Goal: Transaction & Acquisition: Subscribe to service/newsletter

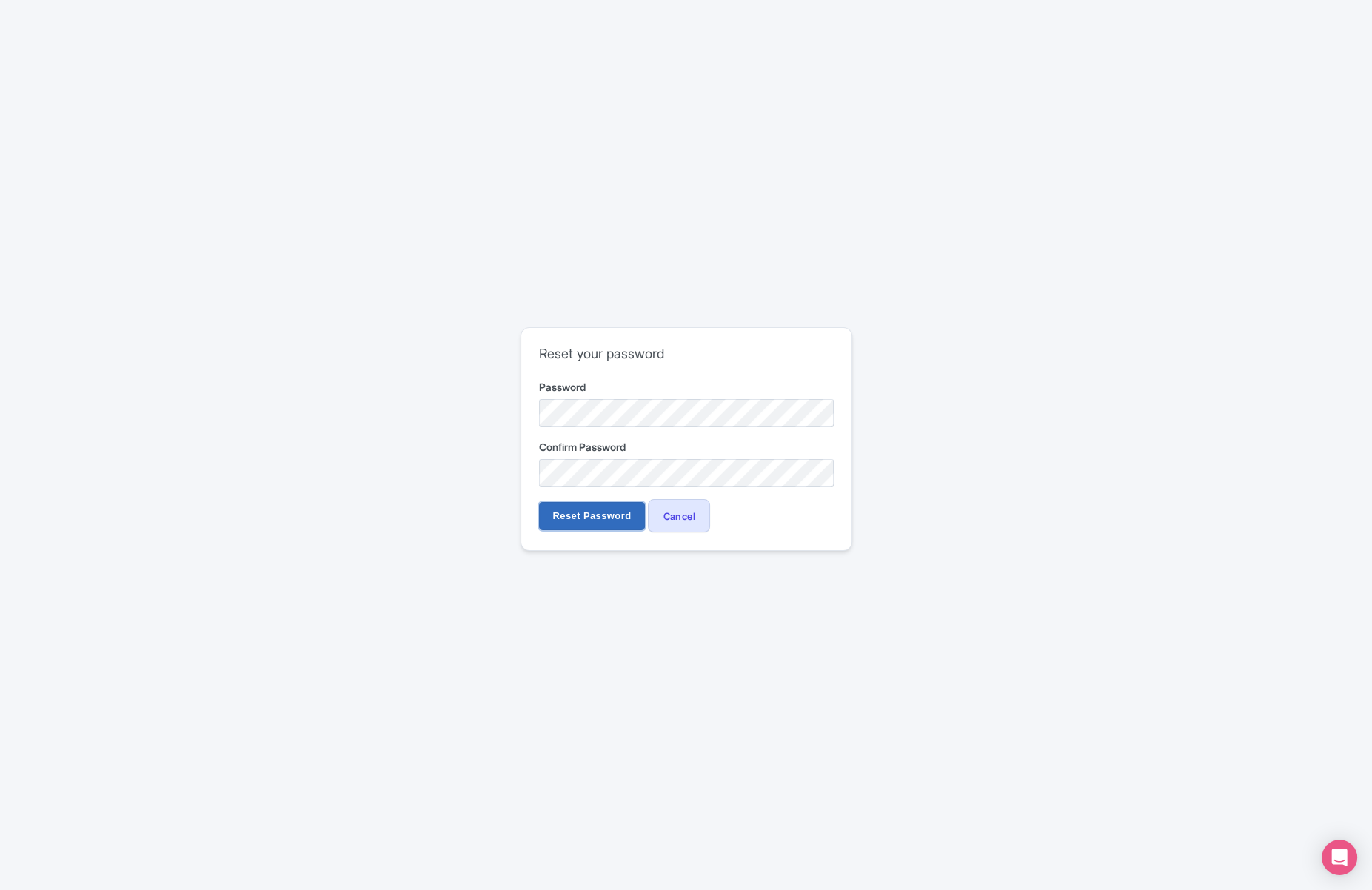
click at [582, 513] on input "Reset Password" at bounding box center [593, 516] width 107 height 28
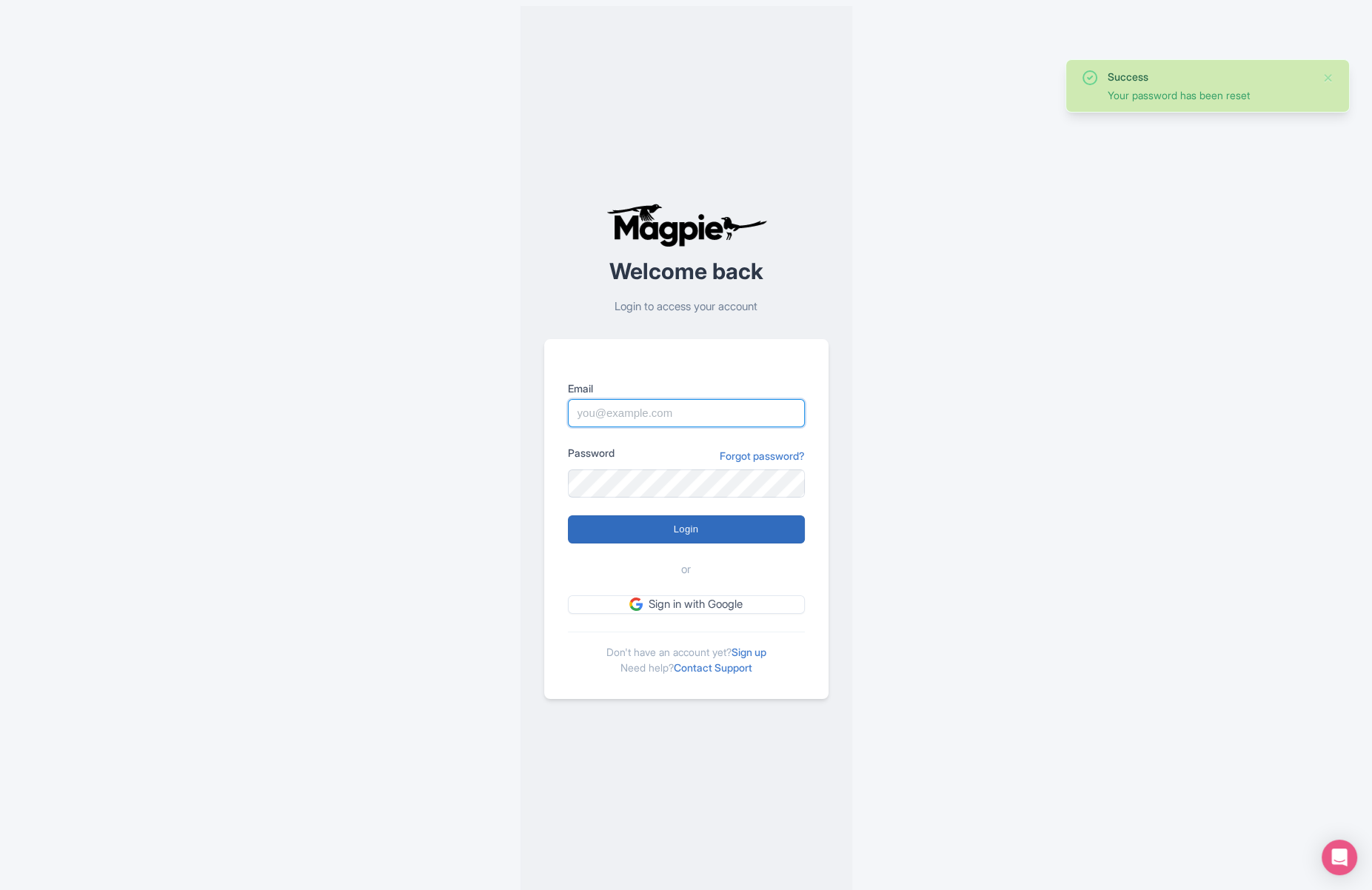
type input "[EMAIL_ADDRESS][DOMAIN_NAME]"
click at [678, 535] on input "Login" at bounding box center [686, 529] width 237 height 28
type input "Logging in..."
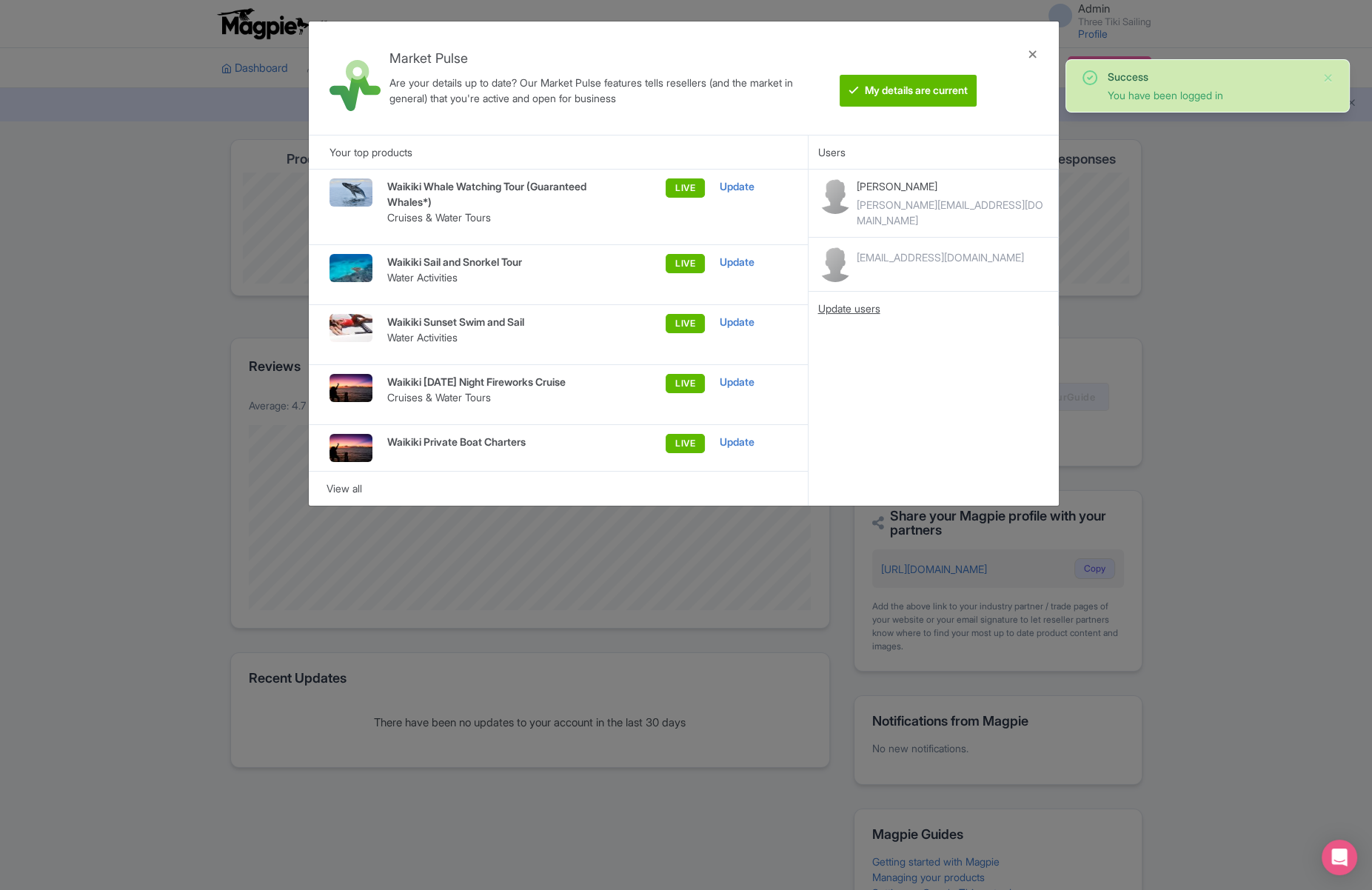
click at [849, 300] on div "Update users" at bounding box center [933, 308] width 232 height 16
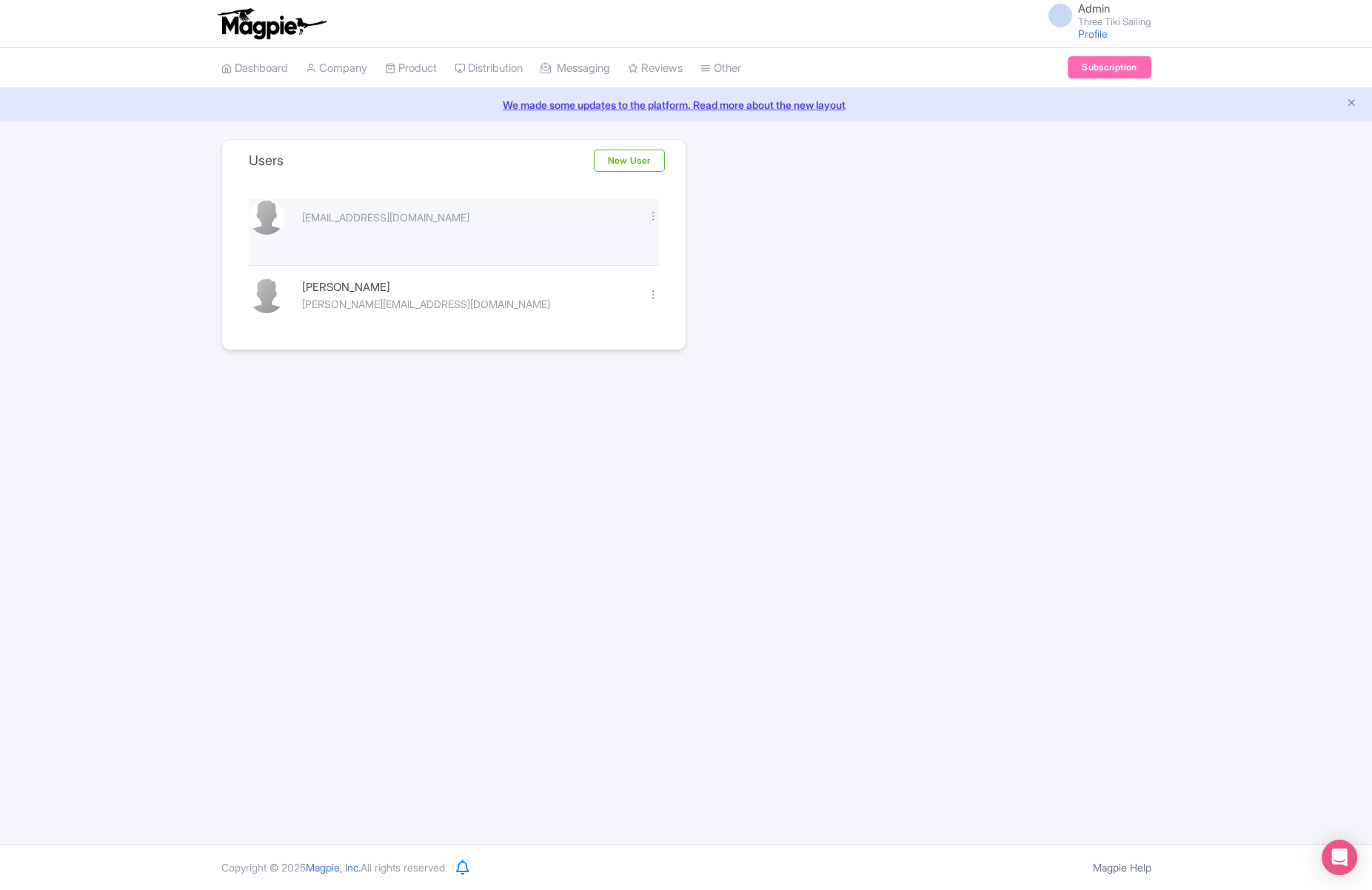
click at [663, 214] on div "Edit [GEOGRAPHIC_DATA]" at bounding box center [653, 217] width 29 height 17
click at [628, 160] on link "New User" at bounding box center [629, 161] width 71 height 22
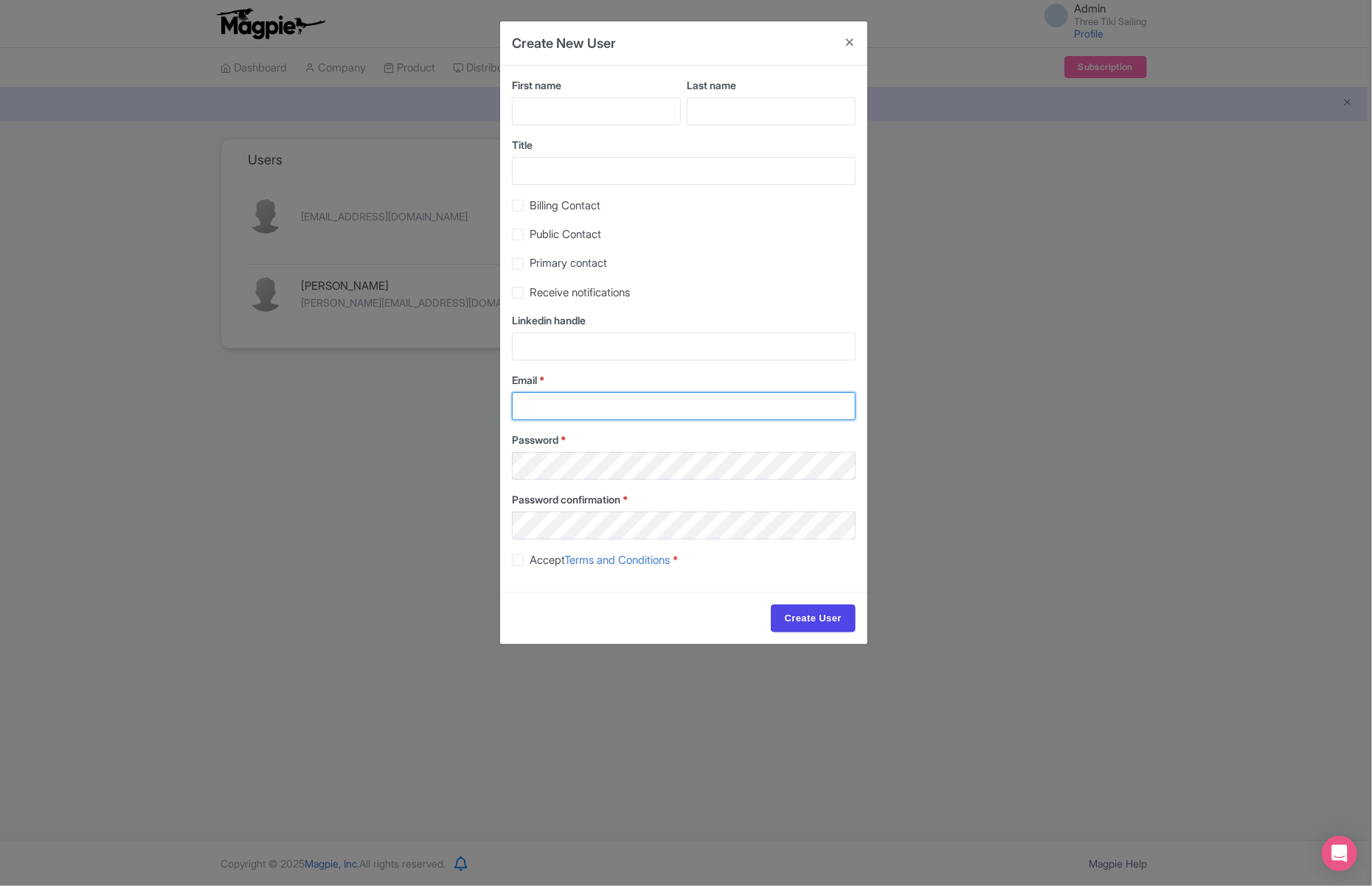
type input "[EMAIL_ADDRESS][DOMAIN_NAME]"
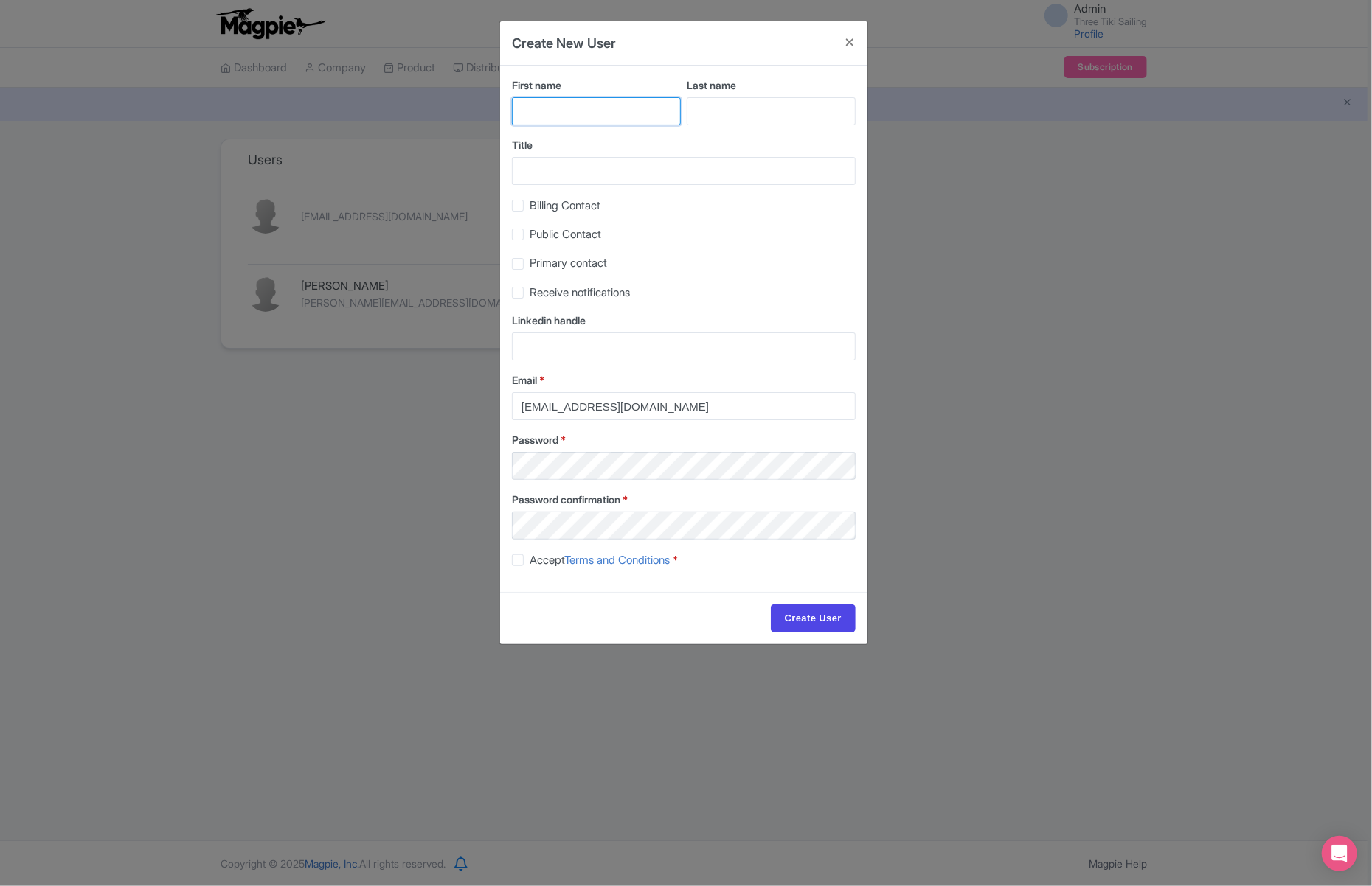
click at [575, 109] on input "First name" at bounding box center [596, 111] width 169 height 28
type input "Mich"
type input "C"
type input "Villanueva"
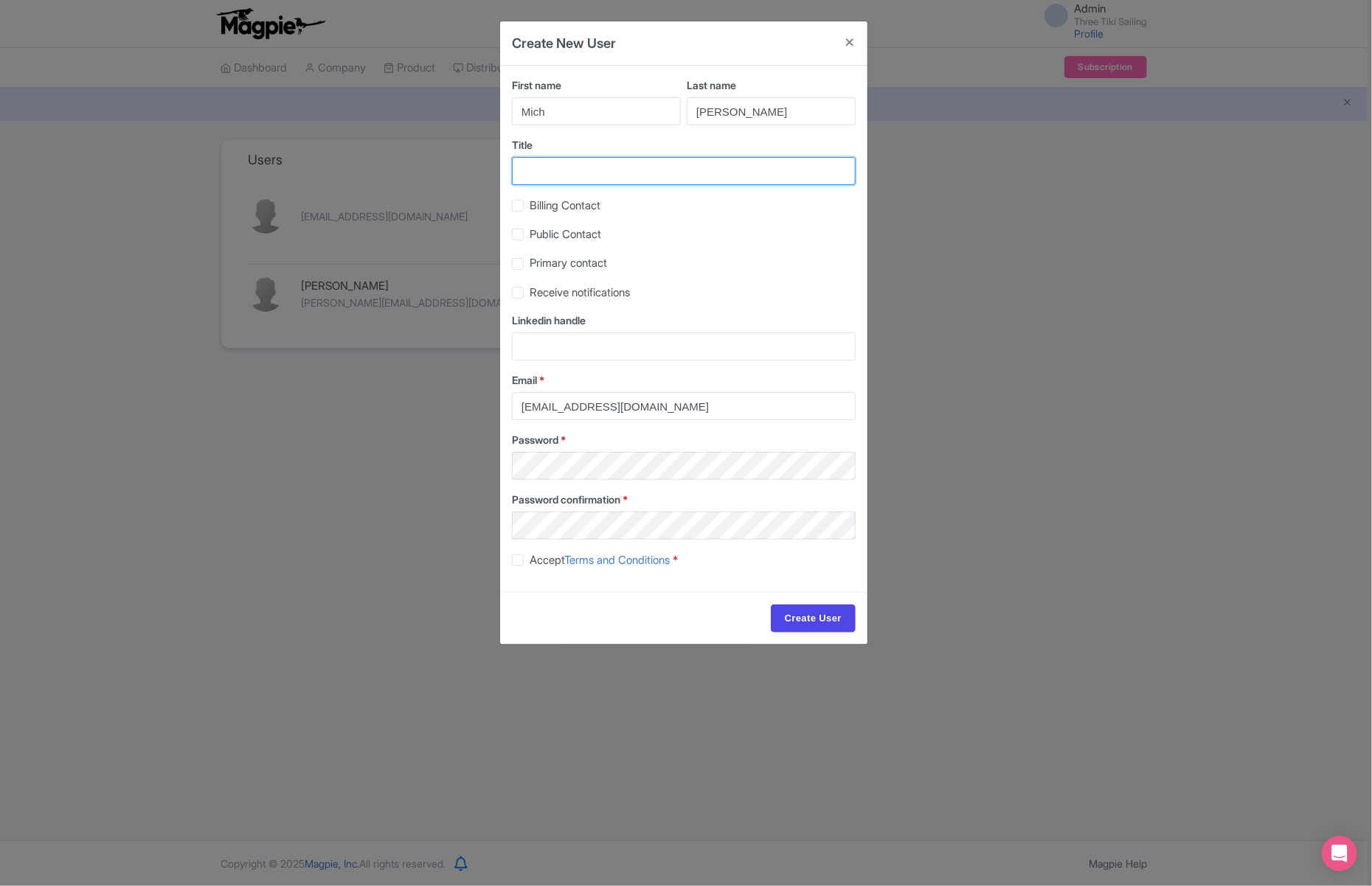
click at [565, 157] on input "Title" at bounding box center [683, 171] width 344 height 28
type input "Admin Assistant"
click at [529, 203] on label "Billing Contact" at bounding box center [564, 205] width 71 height 17
click at [529, 203] on input "Billing Contact" at bounding box center [534, 201] width 10 height 10
checkbox input "true"
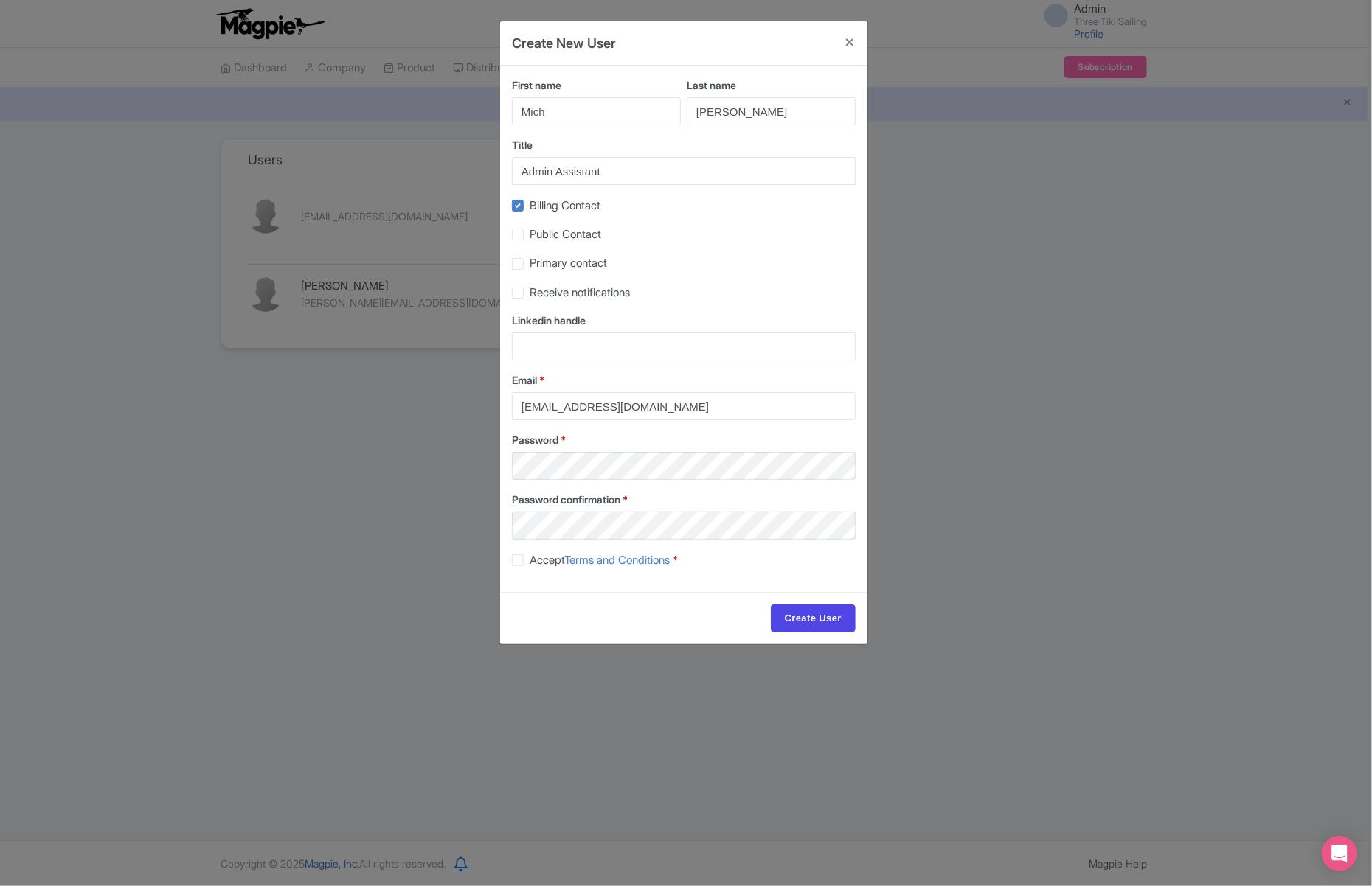
click at [529, 235] on label "Public Contact" at bounding box center [565, 234] width 71 height 17
click at [529, 235] on input "Public Contact" at bounding box center [534, 230] width 10 height 10
checkbox input "true"
click at [529, 205] on label "Billing Contact" at bounding box center [564, 205] width 71 height 17
click at [529, 205] on input "Billing Contact" at bounding box center [534, 201] width 10 height 10
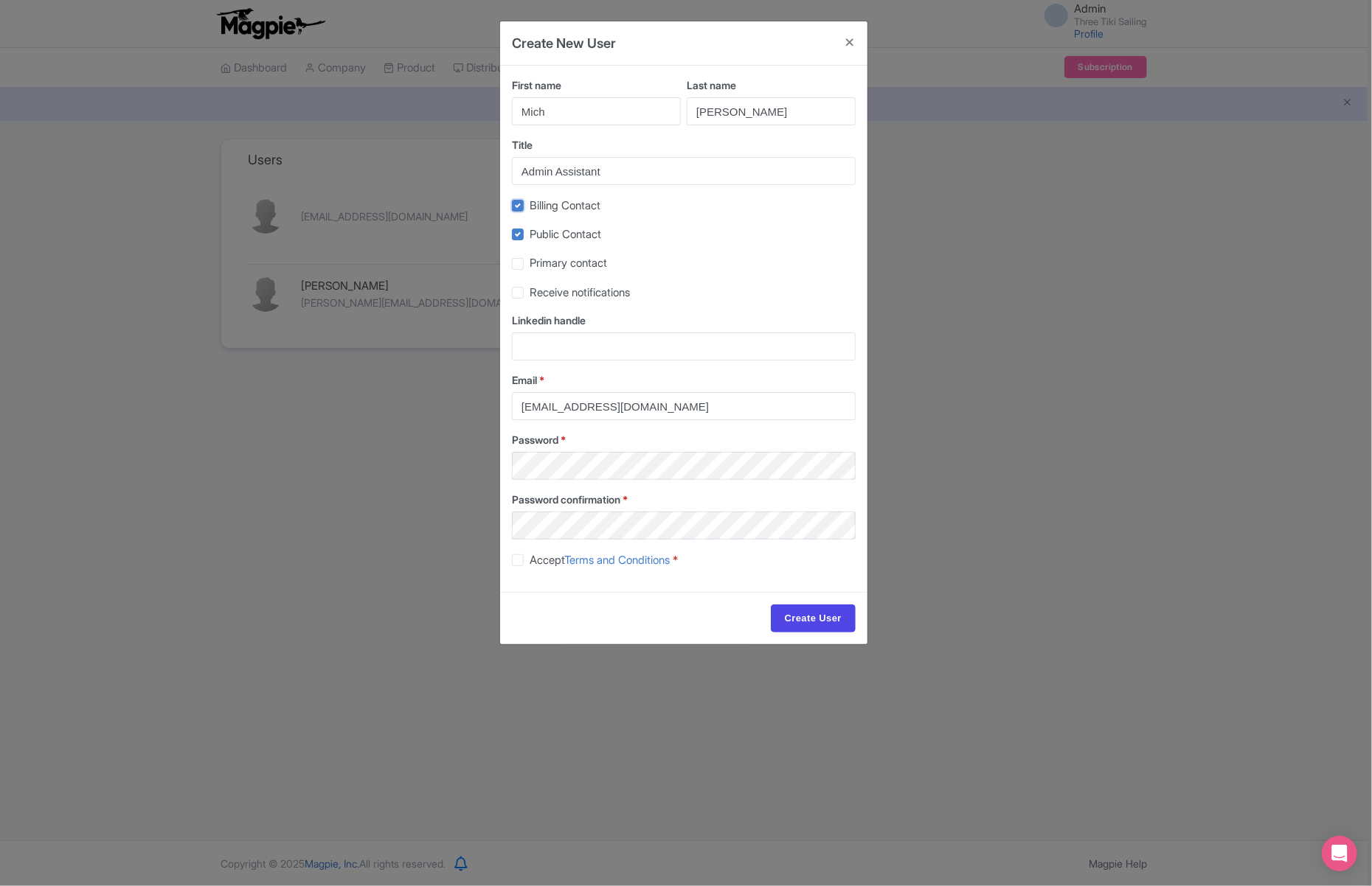
checkbox input "false"
click at [529, 265] on label "Primary contact" at bounding box center [568, 263] width 78 height 17
click at [529, 265] on input "Primary contact" at bounding box center [534, 260] width 10 height 10
click at [529, 266] on label "Primary contact" at bounding box center [568, 263] width 78 height 17
click at [529, 265] on input "Primary contact" at bounding box center [534, 260] width 10 height 10
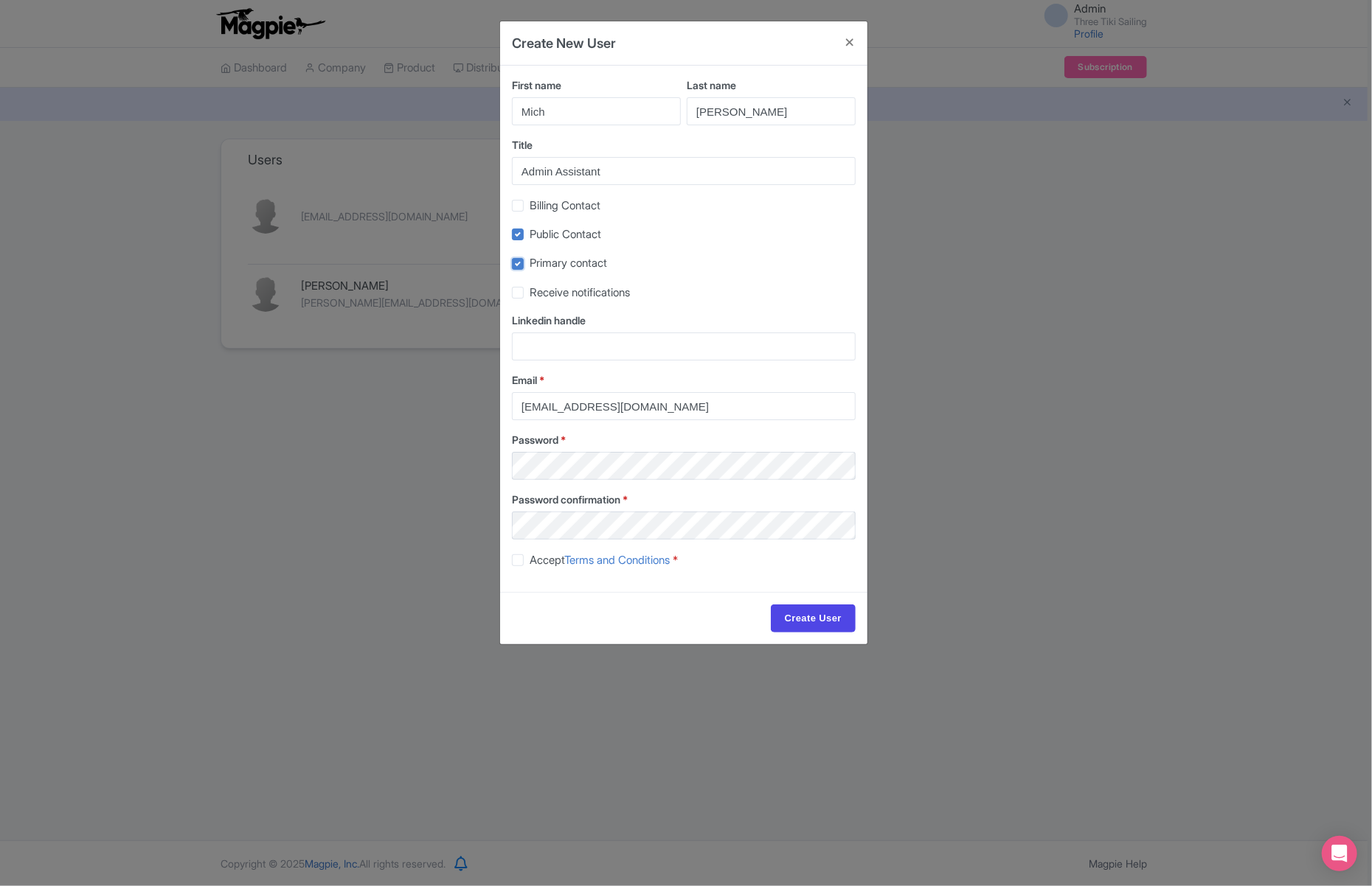
checkbox input "false"
click at [529, 292] on label "Receive notifications" at bounding box center [579, 293] width 100 height 17
click at [529, 292] on input "Receive notifications" at bounding box center [534, 289] width 10 height 10
checkbox input "true"
drag, startPoint x: 551, startPoint y: 405, endPoint x: 516, endPoint y: 406, distance: 35.0
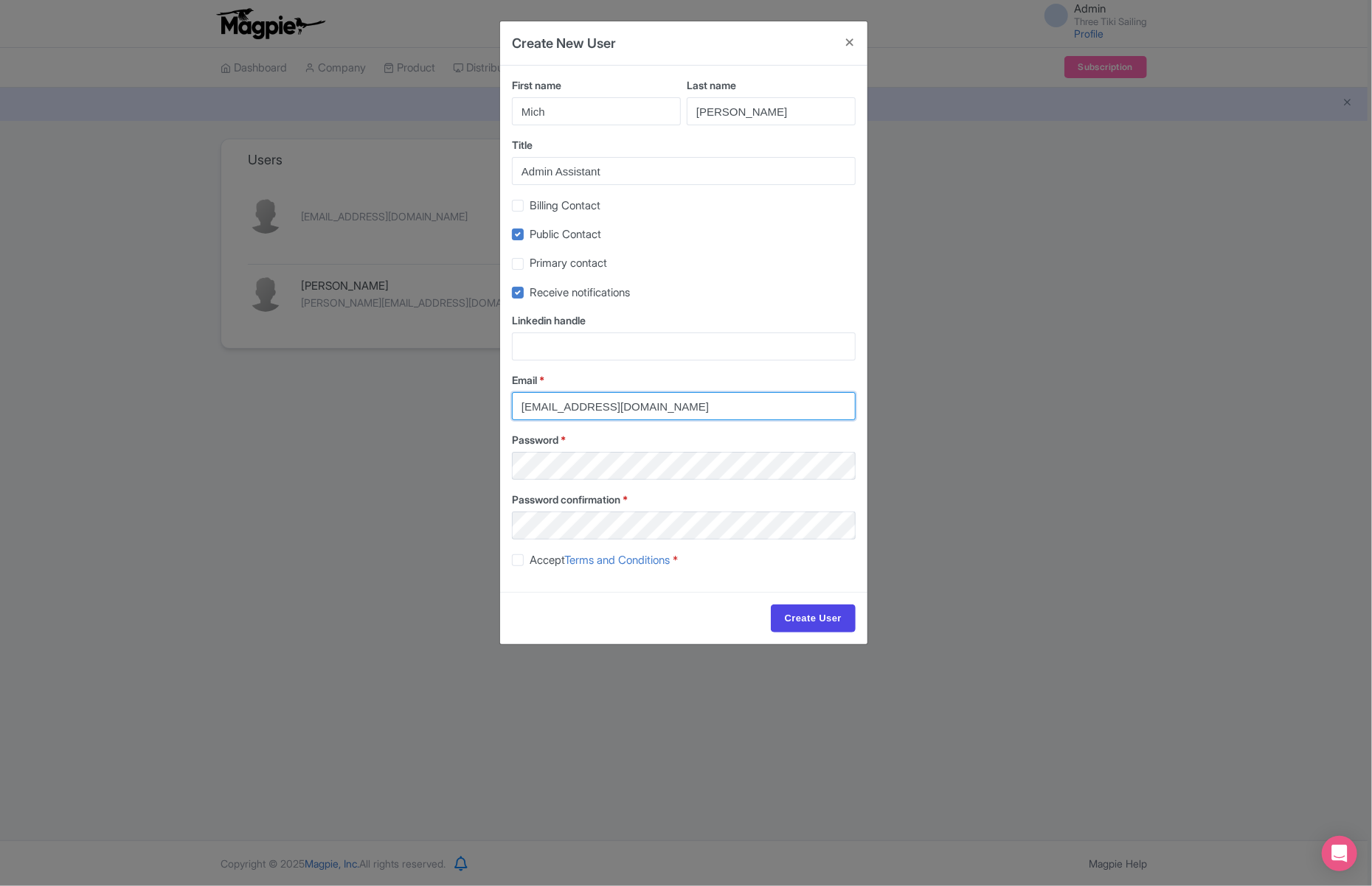
click at [516, 406] on input "admin@threetikisailing.com" at bounding box center [683, 405] width 344 height 28
click at [627, 378] on label "Email *" at bounding box center [683, 380] width 344 height 16
click at [627, 392] on input "[EMAIL_ADDRESS][DOMAIN_NAME]" at bounding box center [683, 405] width 344 height 28
click at [639, 372] on label "Email *" at bounding box center [683, 380] width 344 height 16
click at [639, 392] on input "[EMAIL_ADDRESS][DOMAIN_NAME]" at bounding box center [683, 405] width 344 height 28
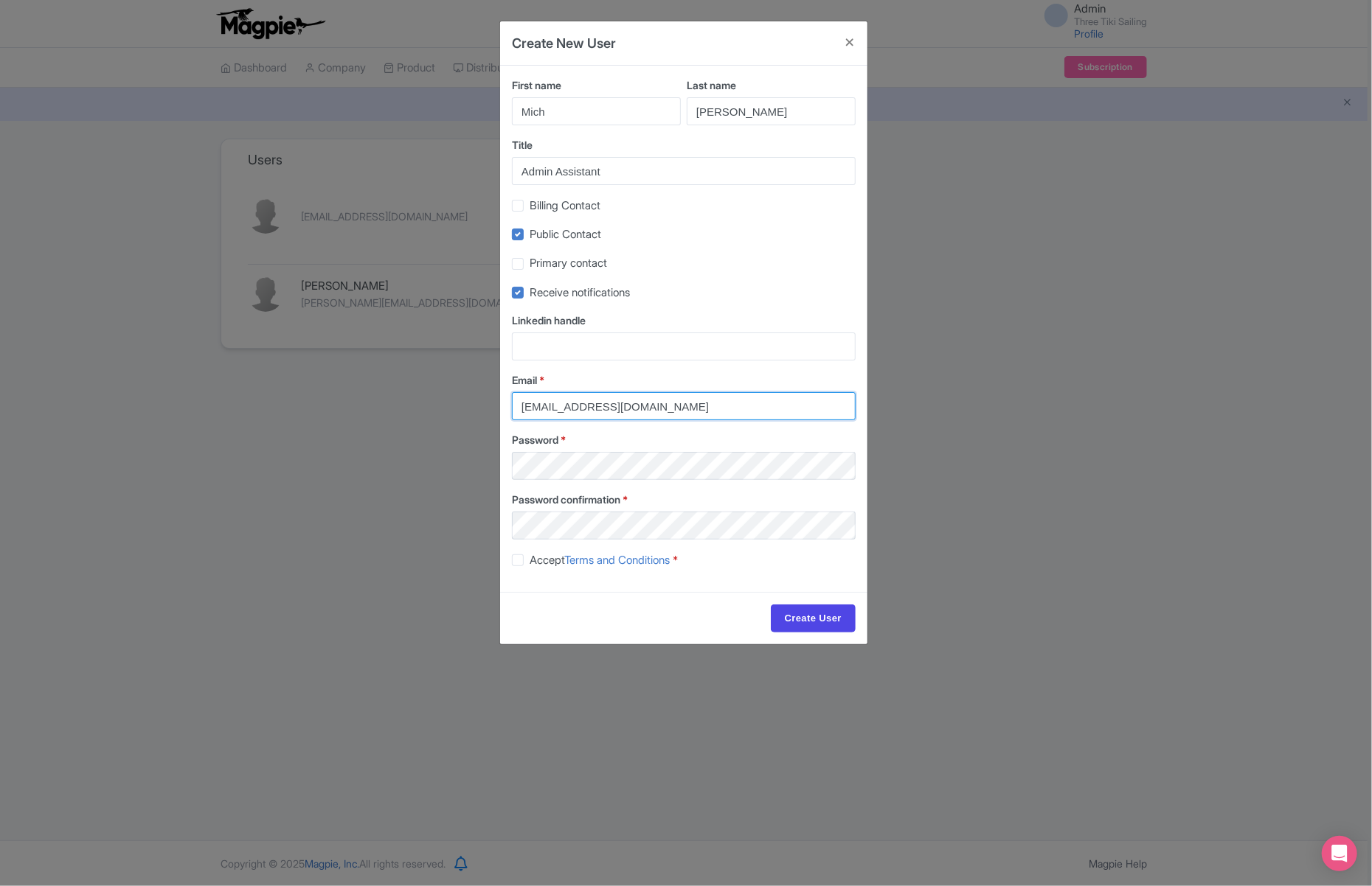
drag, startPoint x: 640, startPoint y: 409, endPoint x: 557, endPoint y: 408, distance: 83.0
click at [557, 408] on input "mich@threetikisailing.com" at bounding box center [683, 405] width 344 height 28
click at [697, 412] on input "mich@threetikisailing.com" at bounding box center [683, 405] width 344 height 28
type input "mich@threetikisailing.com"
click at [849, 43] on button "Close" at bounding box center [849, 42] width 36 height 42
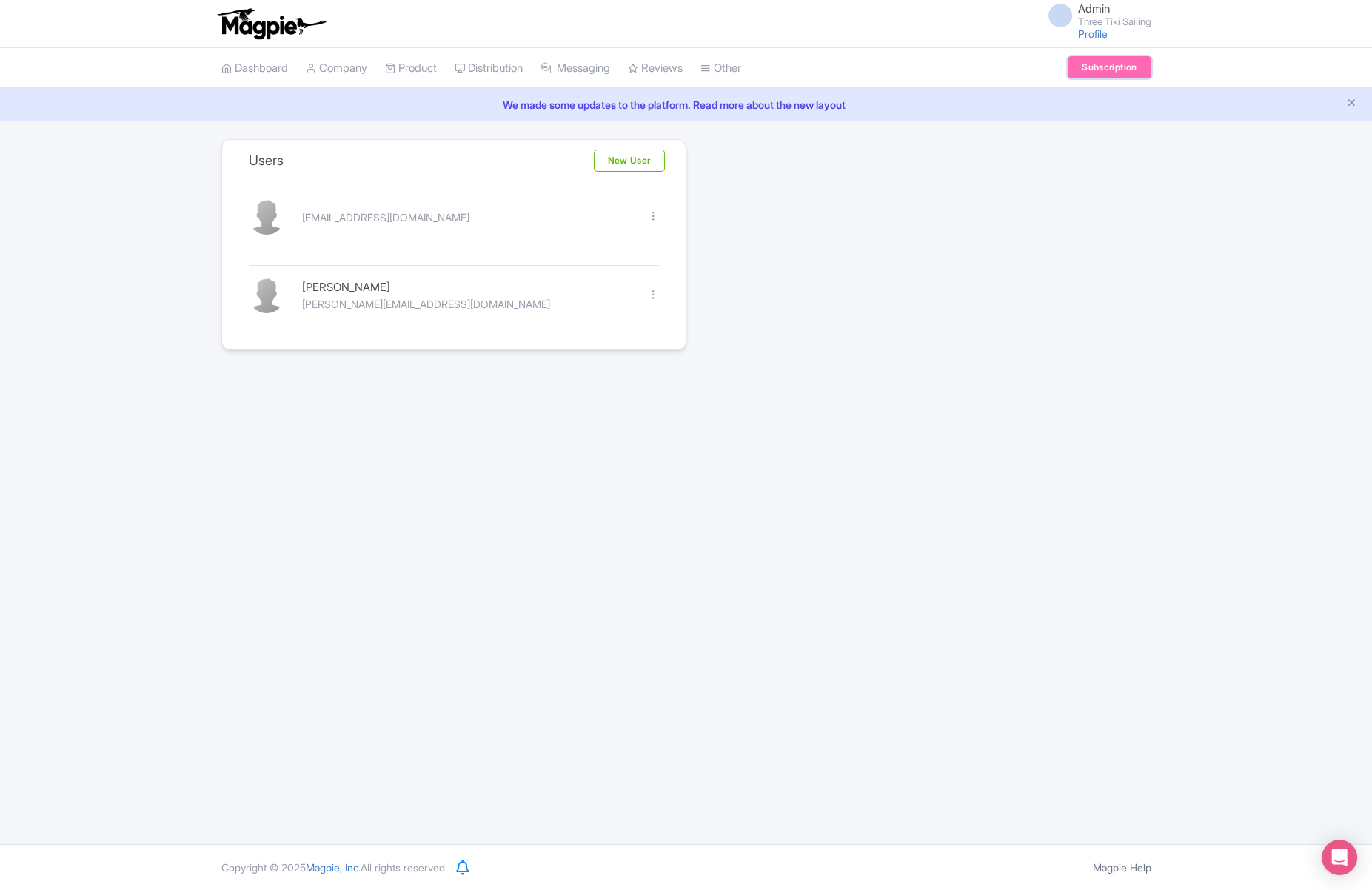
click at [1103, 63] on link "Subscription" at bounding box center [1109, 68] width 83 height 22
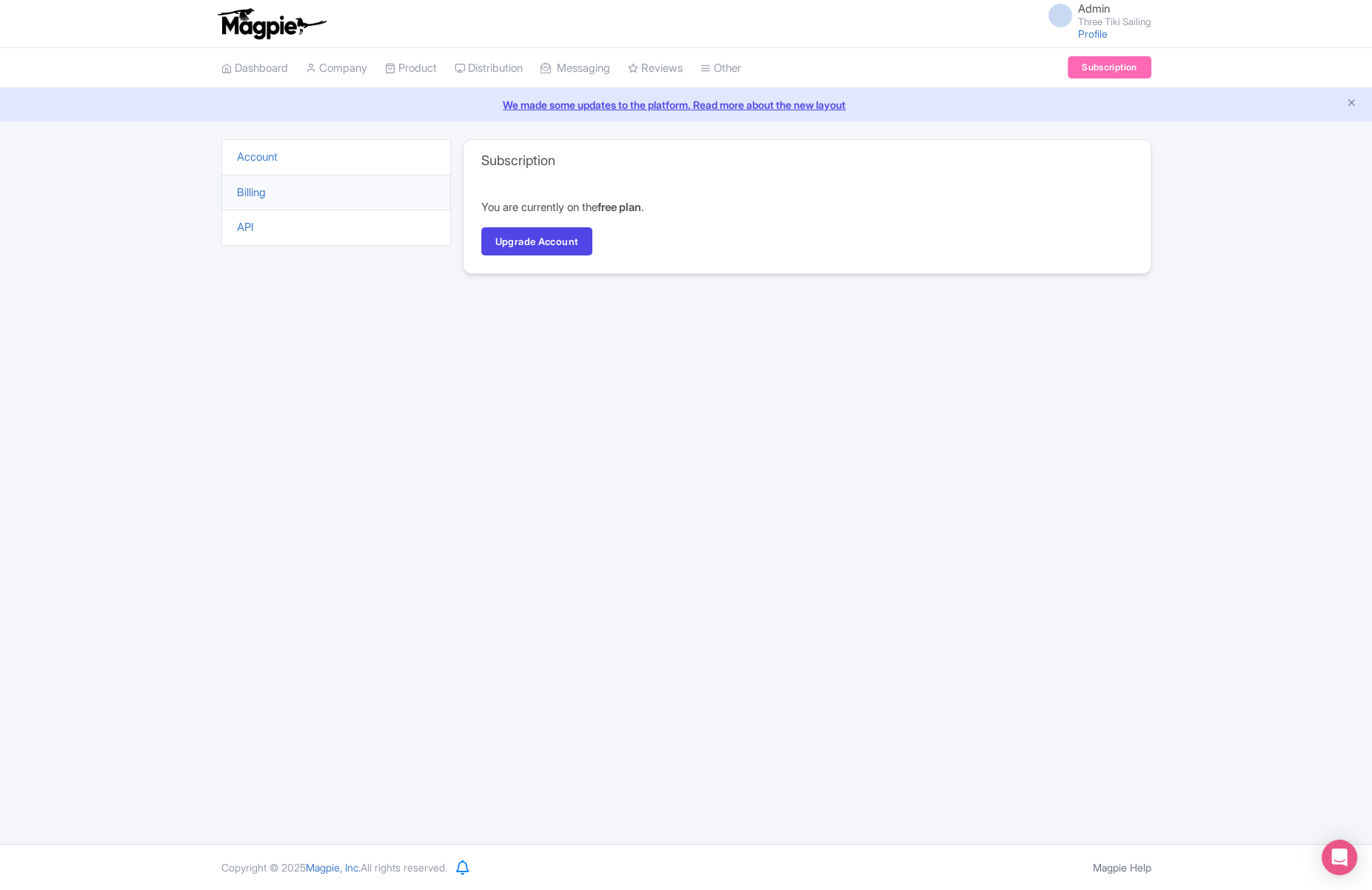
click at [597, 551] on div "Admin Three Tiki Sailing Profile Users Settings Sign out Dashboard Company Prod…" at bounding box center [686, 421] width 1372 height 844
click at [575, 233] on link "Upgrade Account" at bounding box center [537, 241] width 112 height 28
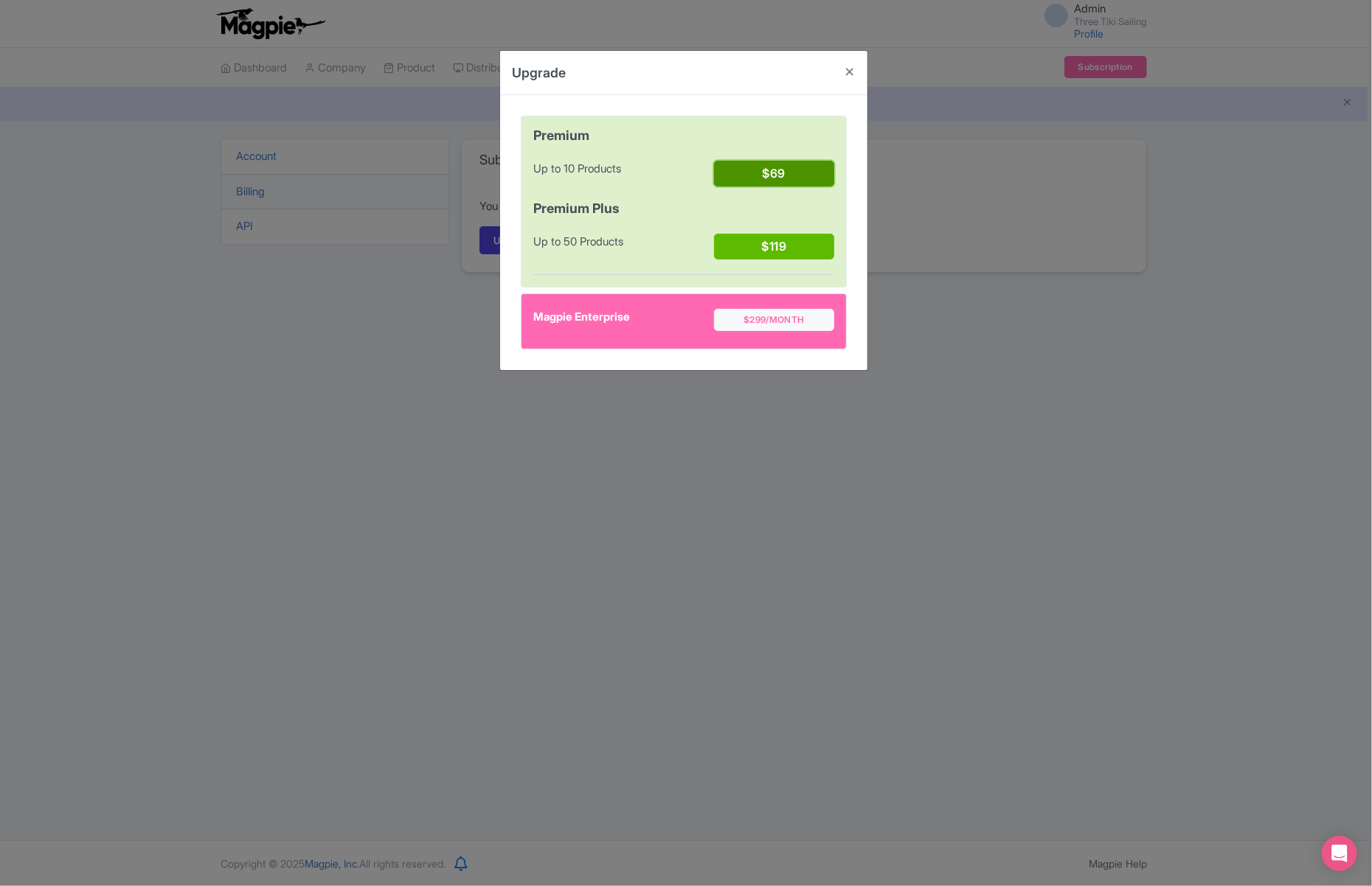
click at [751, 171] on button "$69" at bounding box center [774, 174] width 120 height 26
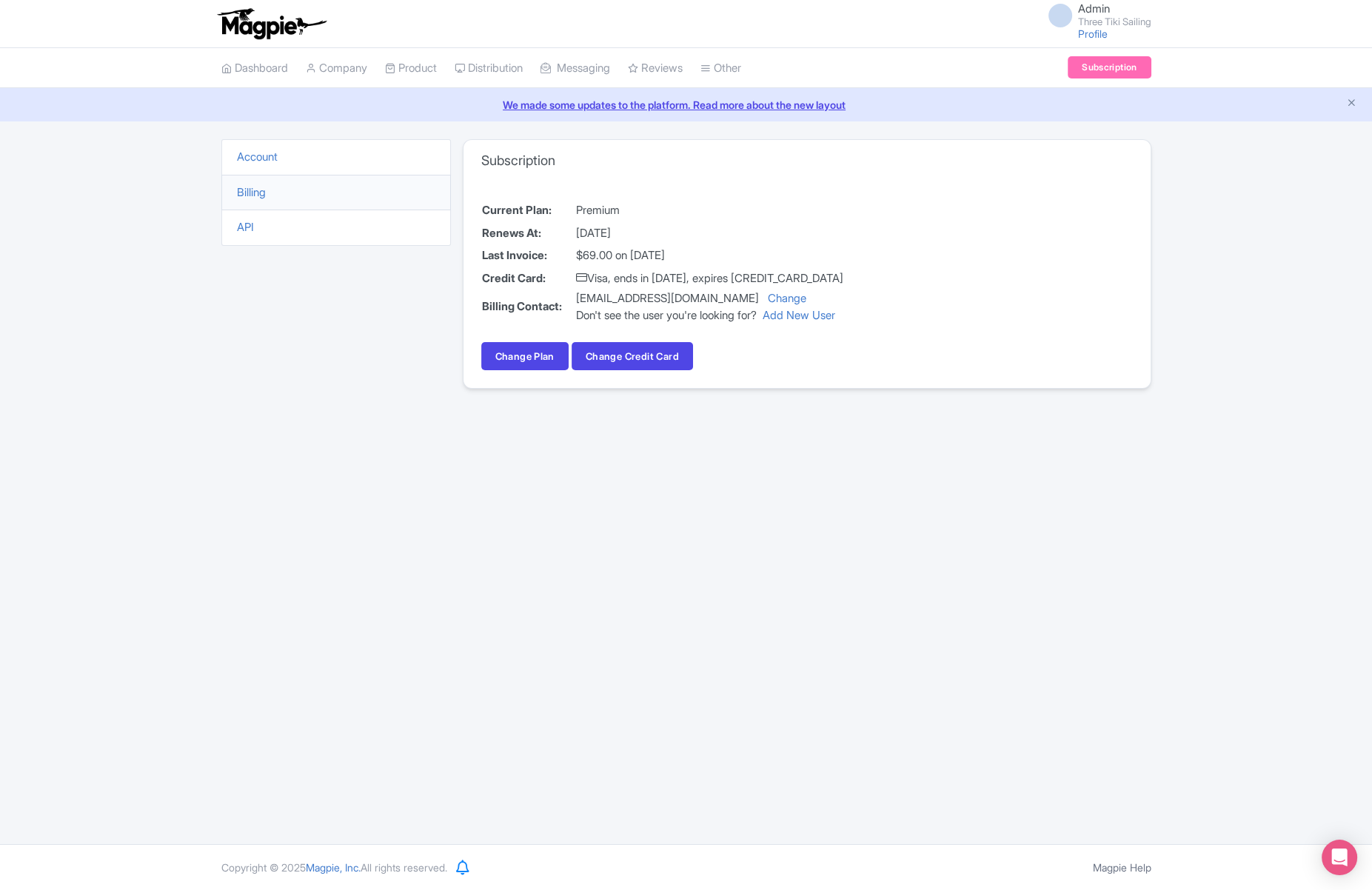
click at [664, 497] on div "Admin Three Tiki Sailing Profile Users Settings Sign out Dashboard Company Prod…" at bounding box center [686, 421] width 1372 height 844
drag, startPoint x: 451, startPoint y: 625, endPoint x: 449, endPoint y: 515, distance: 110.0
click at [450, 625] on div "Admin Three Tiki Sailing Profile Users Settings Sign out Dashboard Company Prod…" at bounding box center [686, 421] width 1372 height 844
click at [284, 69] on link "Dashboard" at bounding box center [255, 68] width 67 height 41
